Goal: Task Accomplishment & Management: Complete application form

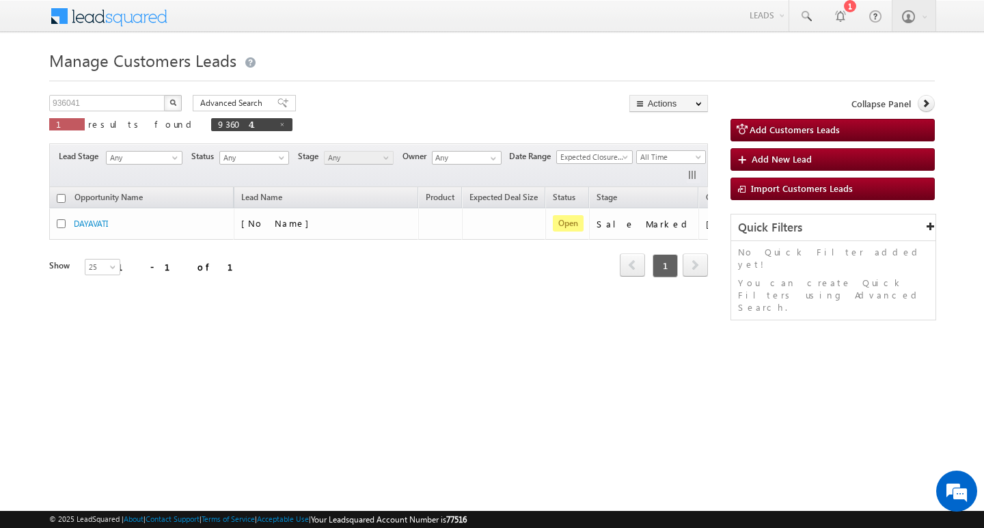
scroll to position [0, 55]
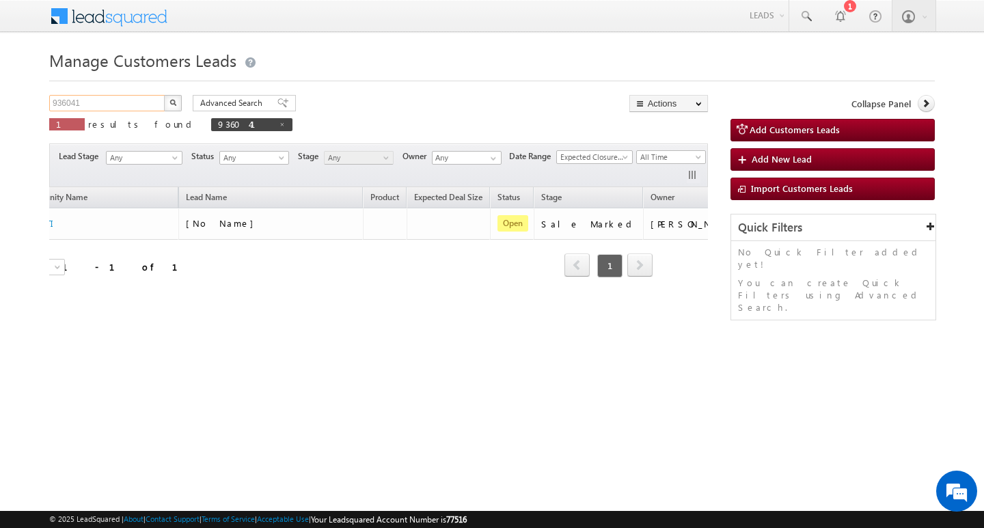
click at [105, 103] on input "936041" at bounding box center [107, 103] width 117 height 16
type input "Search Customers Leads"
click at [121, 103] on input "text" at bounding box center [107, 103] width 117 height 16
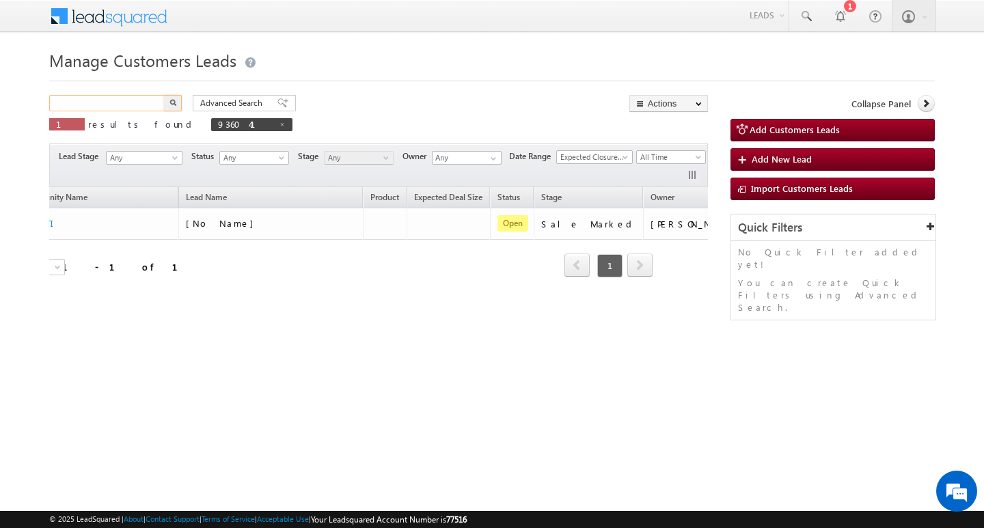
click at [121, 103] on input "text" at bounding box center [107, 103] width 117 height 16
paste input "936068"
type input "936068"
click at [164, 95] on button "button" at bounding box center [173, 103] width 18 height 16
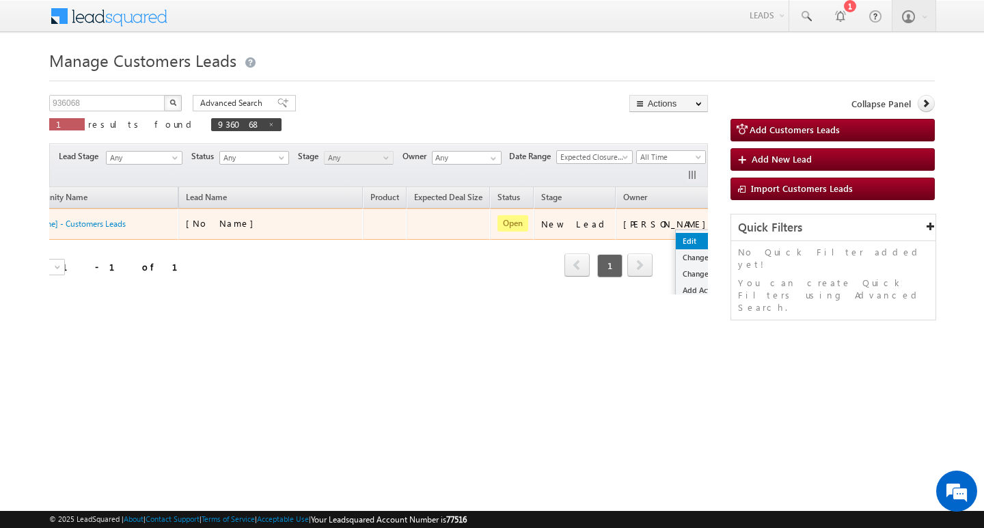
click at [676, 237] on link "Edit" at bounding box center [710, 241] width 68 height 16
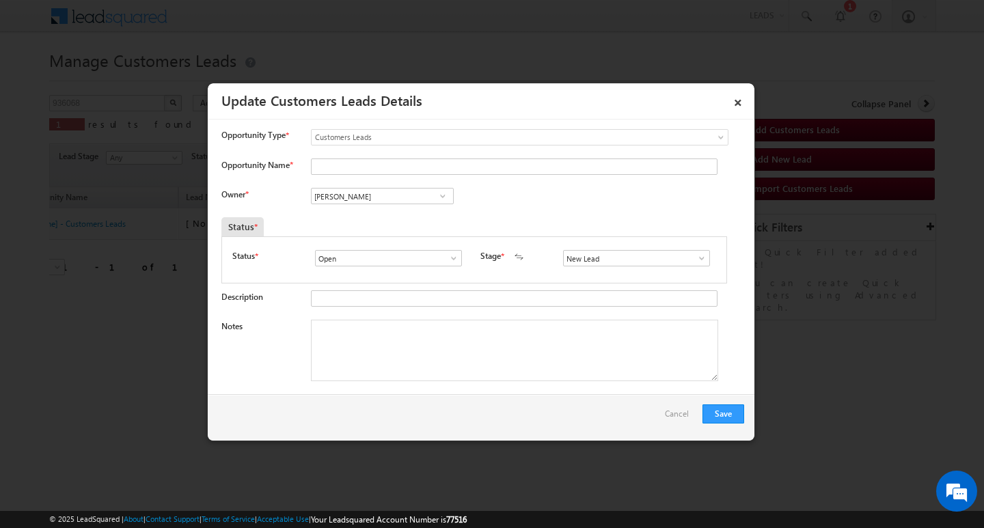
click at [511, 386] on div "Notes" at bounding box center [483, 354] width 523 height 68
click at [690, 268] on div "New Lead Interested Pending Documents Sales Marked Pending for Follow-Up Not Co…" at bounding box center [639, 259] width 153 height 19
click at [695, 257] on span at bounding box center [702, 258] width 14 height 11
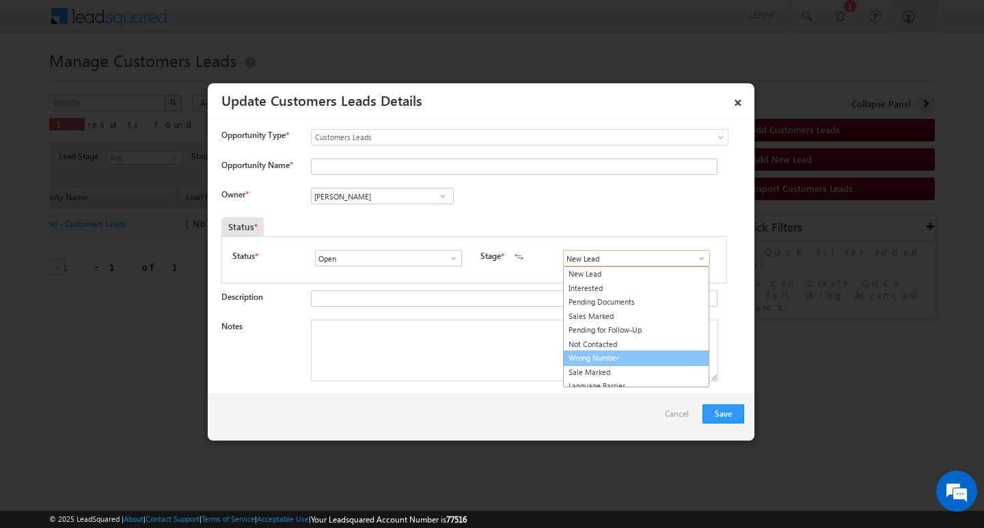
click at [660, 361] on link "Wrong Number" at bounding box center [636, 359] width 146 height 16
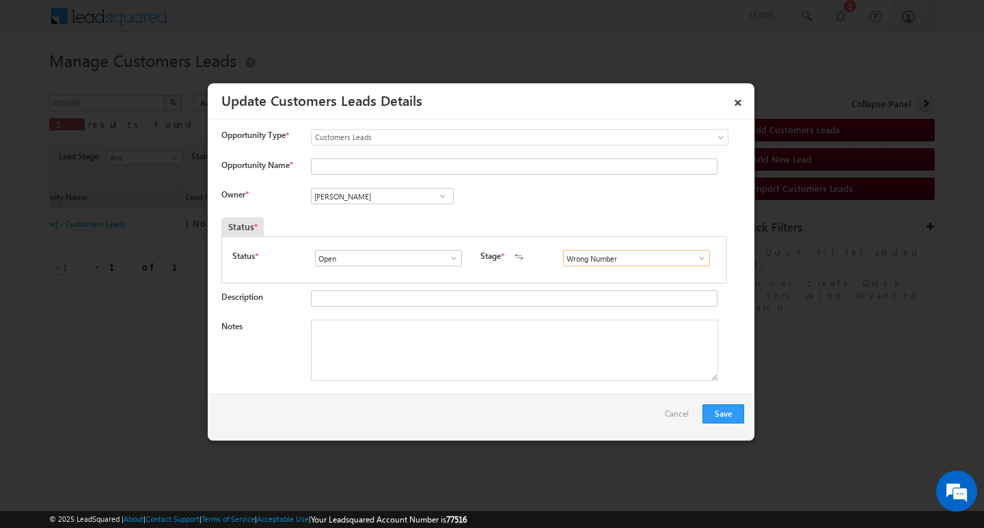
click at [694, 251] on input "Wrong Number" at bounding box center [636, 258] width 147 height 16
click at [695, 258] on span at bounding box center [702, 258] width 14 height 11
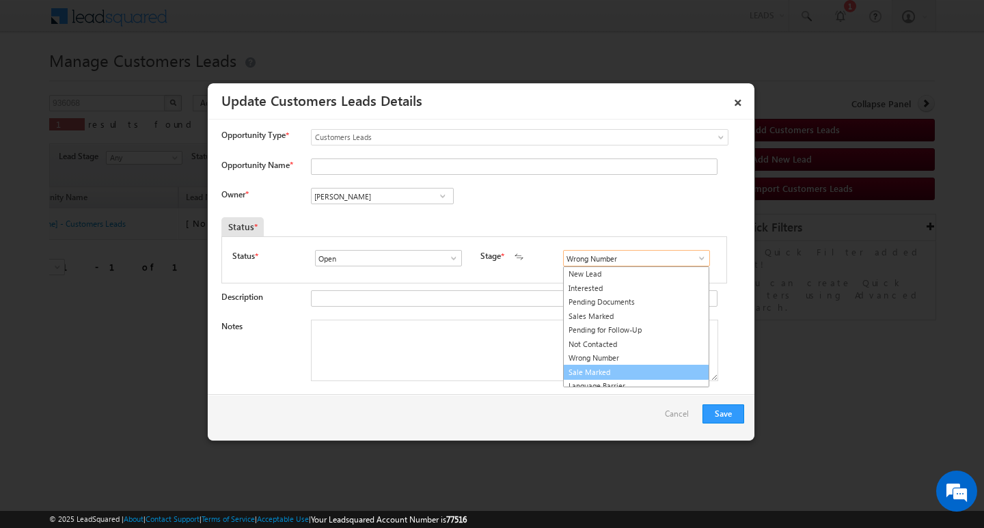
click at [670, 371] on link "Sale Marked" at bounding box center [636, 373] width 146 height 16
type input "Sale Marked"
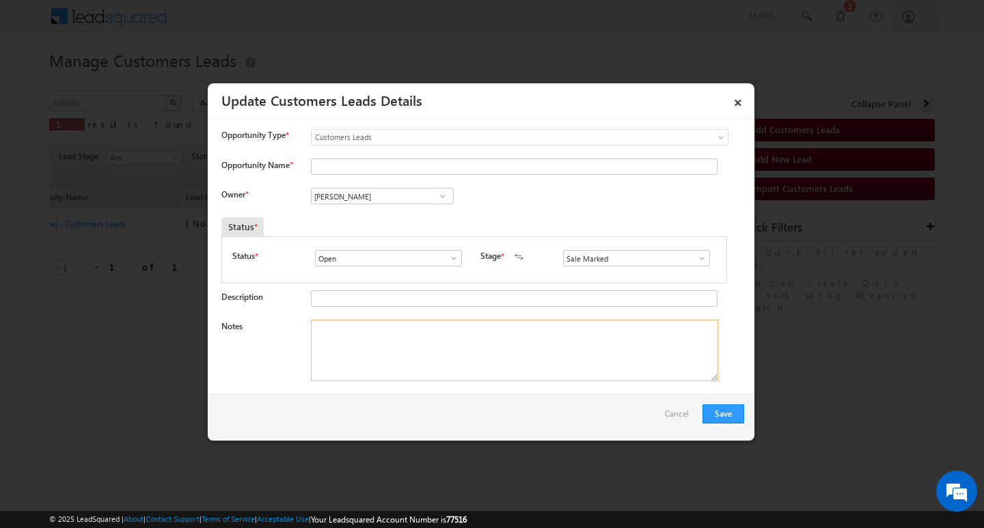
click at [554, 358] on textarea "Notes" at bounding box center [514, 351] width 407 height 62
click at [368, 198] on input "[PERSON_NAME]" at bounding box center [382, 196] width 143 height 16
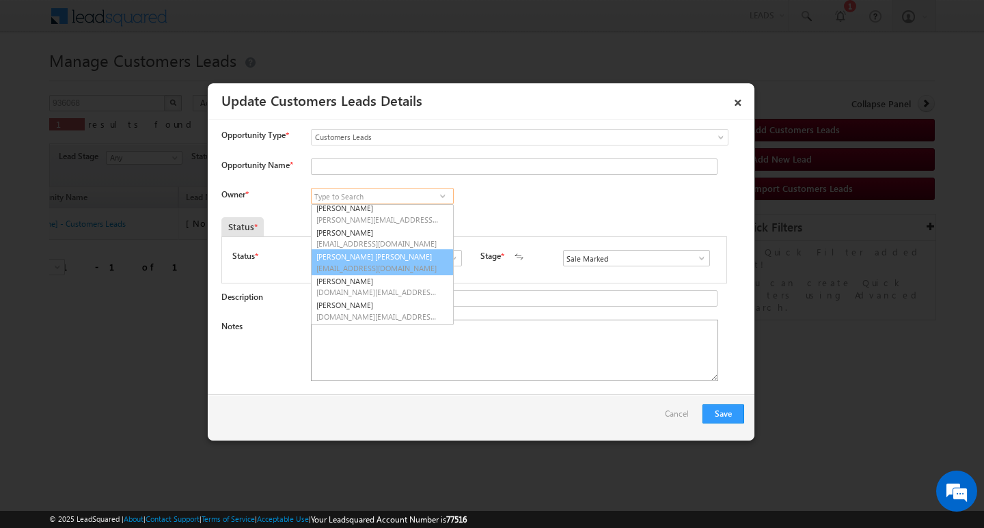
scroll to position [100, 0]
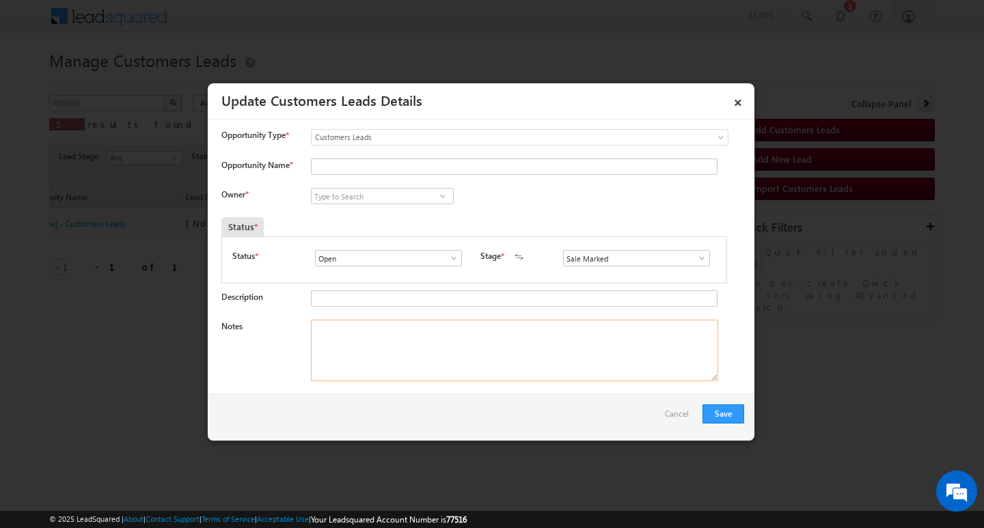
click at [381, 370] on textarea "Notes" at bounding box center [514, 351] width 407 height 62
click at [404, 178] on div at bounding box center [511, 168] width 401 height 19
click at [407, 166] on input "Opportunity Name *" at bounding box center [514, 167] width 407 height 16
click at [396, 159] on input "Opportunity Name *" at bounding box center [514, 167] width 407 height 16
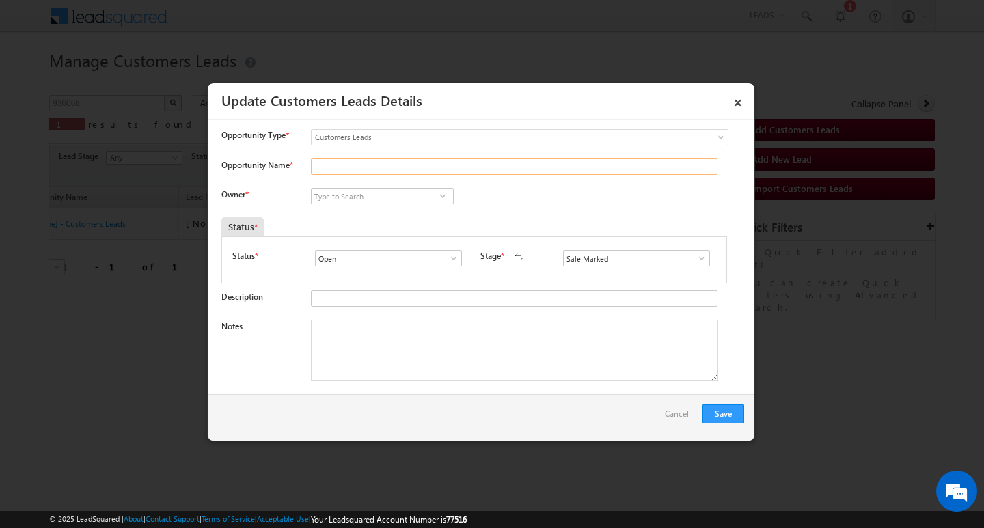
click at [395, 161] on input "Opportunity Name *" at bounding box center [514, 167] width 407 height 16
paste input "Balvidar kora"
type input "Balvidar kora"
click at [408, 193] on input at bounding box center [382, 196] width 143 height 16
paste input "[PERSON_NAME]"
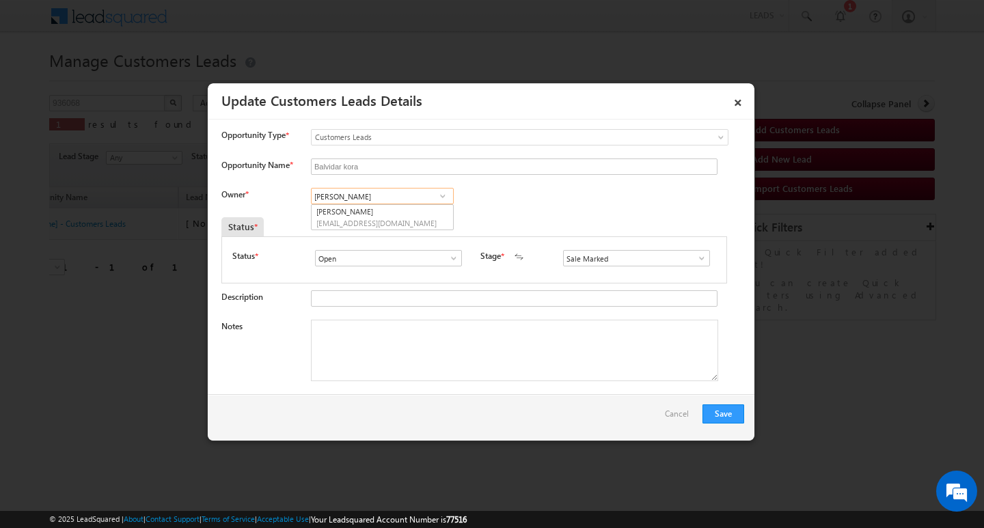
scroll to position [0, 0]
click at [391, 211] on link "[PERSON_NAME] [PERSON_NAME][EMAIL_ADDRESS][DOMAIN_NAME]" at bounding box center [382, 217] width 143 height 26
type input "[PERSON_NAME]"
click at [435, 358] on textarea "Notes" at bounding box center [514, 351] width 407 height 62
click at [467, 351] on textarea "Notes" at bounding box center [514, 351] width 407 height 62
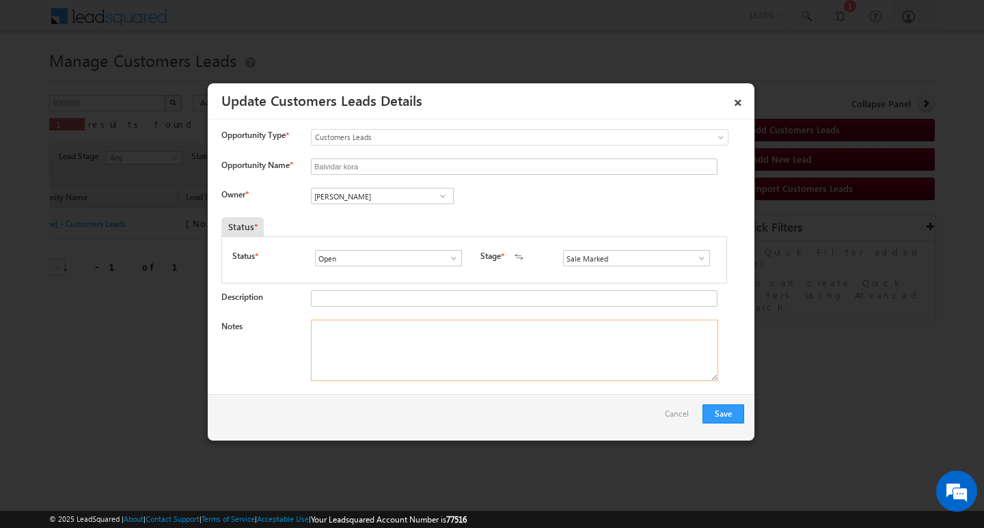
paste textarea "2/ LAKH Customer required top-up loan address [GEOGRAPHIC_DATA]"
type textarea "2/ LAKH Customer required top-up loan address [GEOGRAPHIC_DATA]"
click at [710, 410] on button "Save" at bounding box center [724, 414] width 42 height 19
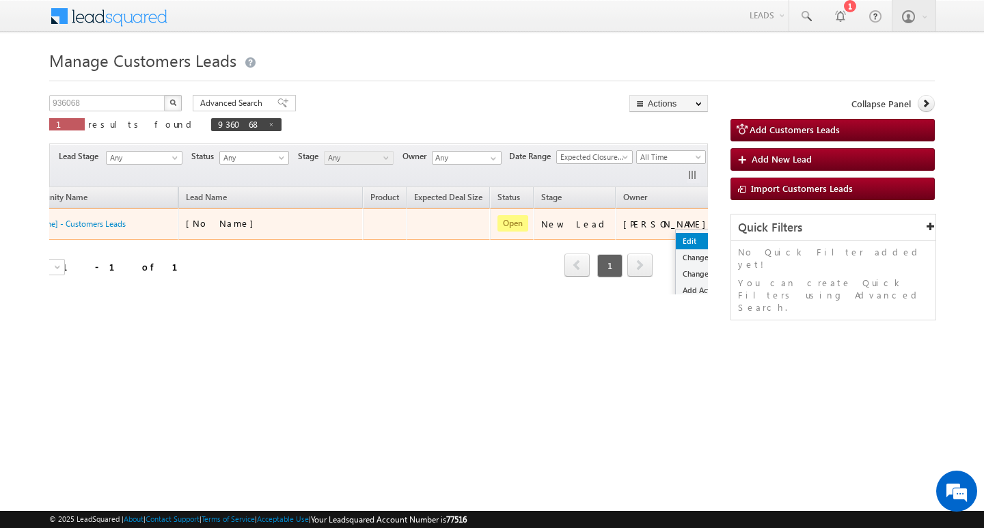
click at [675, 273] on ul "Edit Change Owner Change Stage Add Activity Add Task Delete" at bounding box center [710, 282] width 70 height 105
click at [676, 233] on link "Edit" at bounding box center [710, 241] width 68 height 16
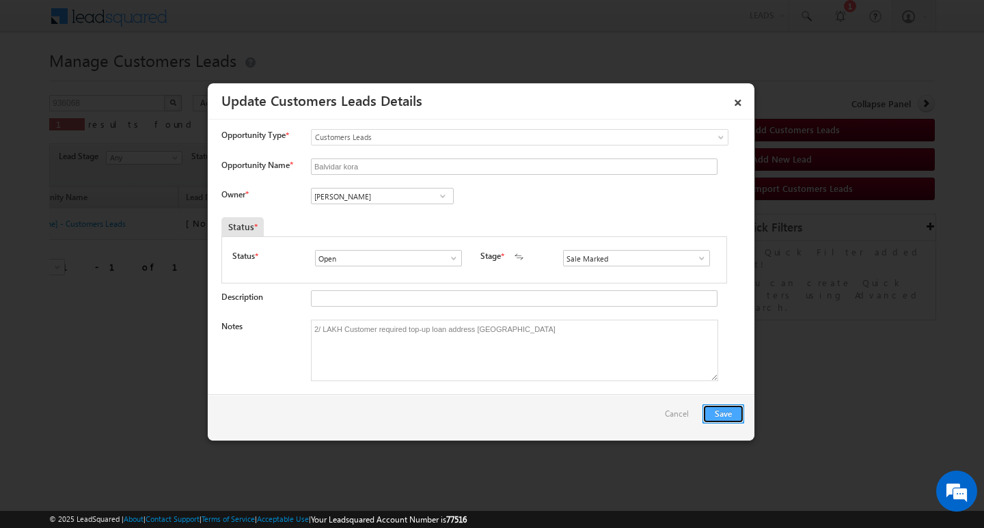
click at [714, 406] on button "Save" at bounding box center [724, 414] width 42 height 19
